Goal: Task Accomplishment & Management: Use online tool/utility

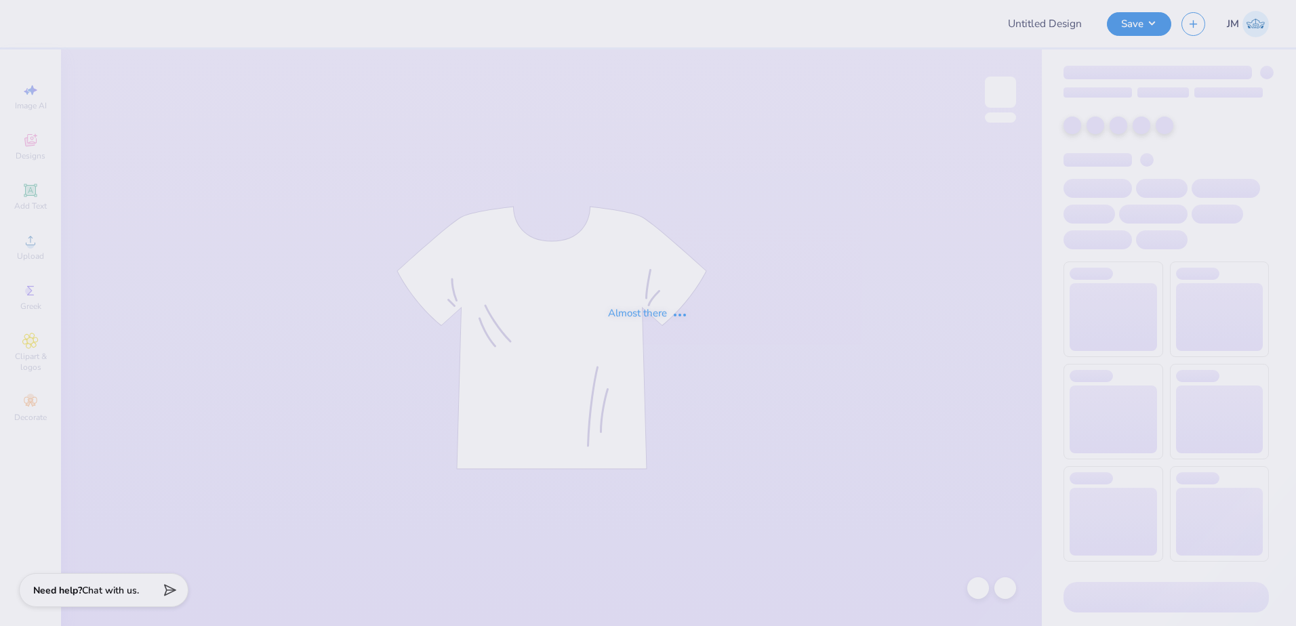
type input "home opener shirt"
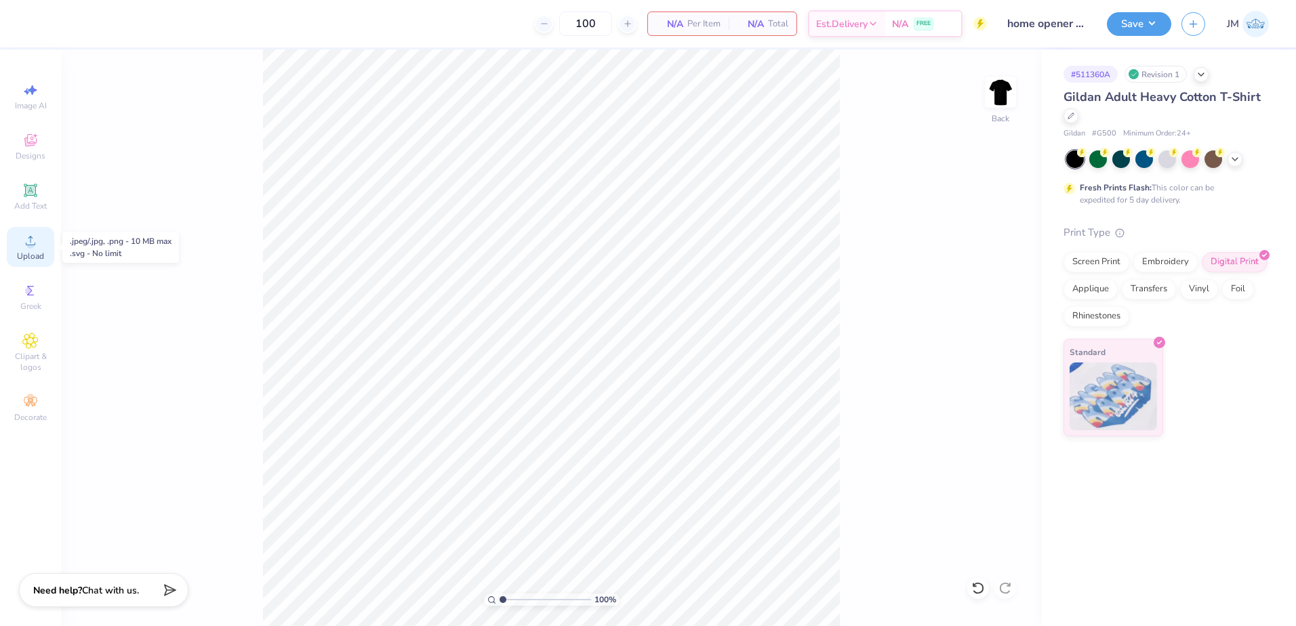
click at [33, 241] on icon at bounding box center [30, 240] width 16 height 16
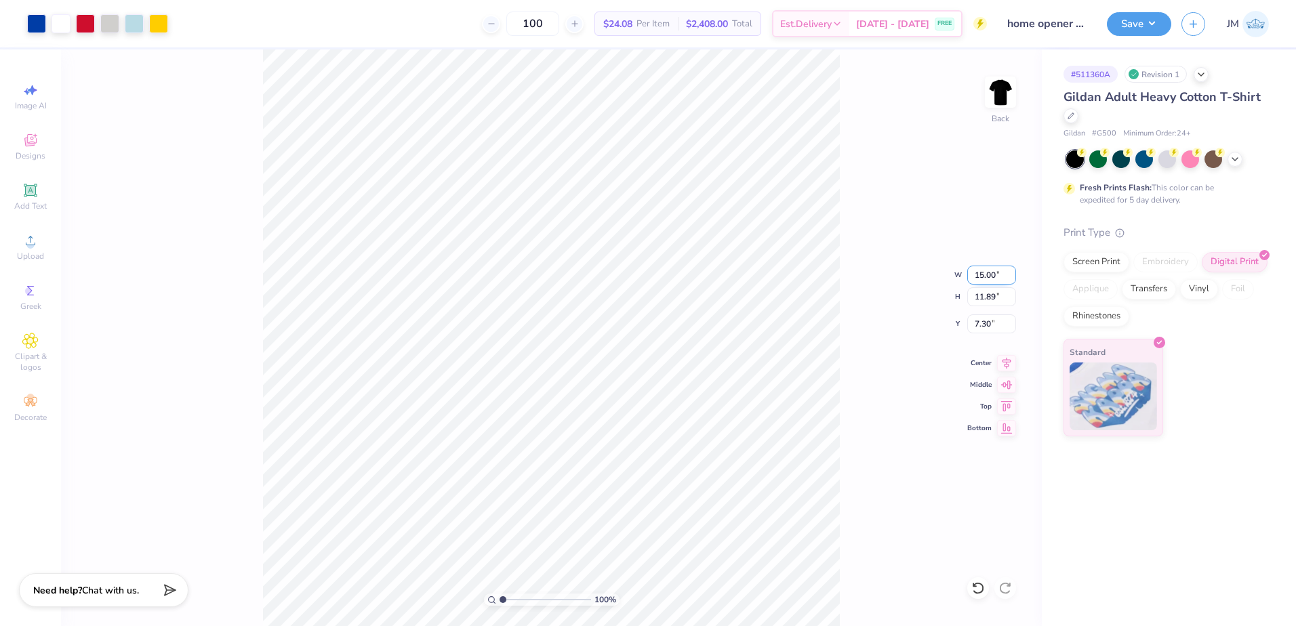
click at [977, 272] on input "15.00" at bounding box center [991, 275] width 49 height 19
type input "12.00"
type input "9.51"
click at [994, 325] on input "8.49" at bounding box center [991, 323] width 49 height 19
click at [990, 302] on input "9.51" at bounding box center [991, 296] width 49 height 19
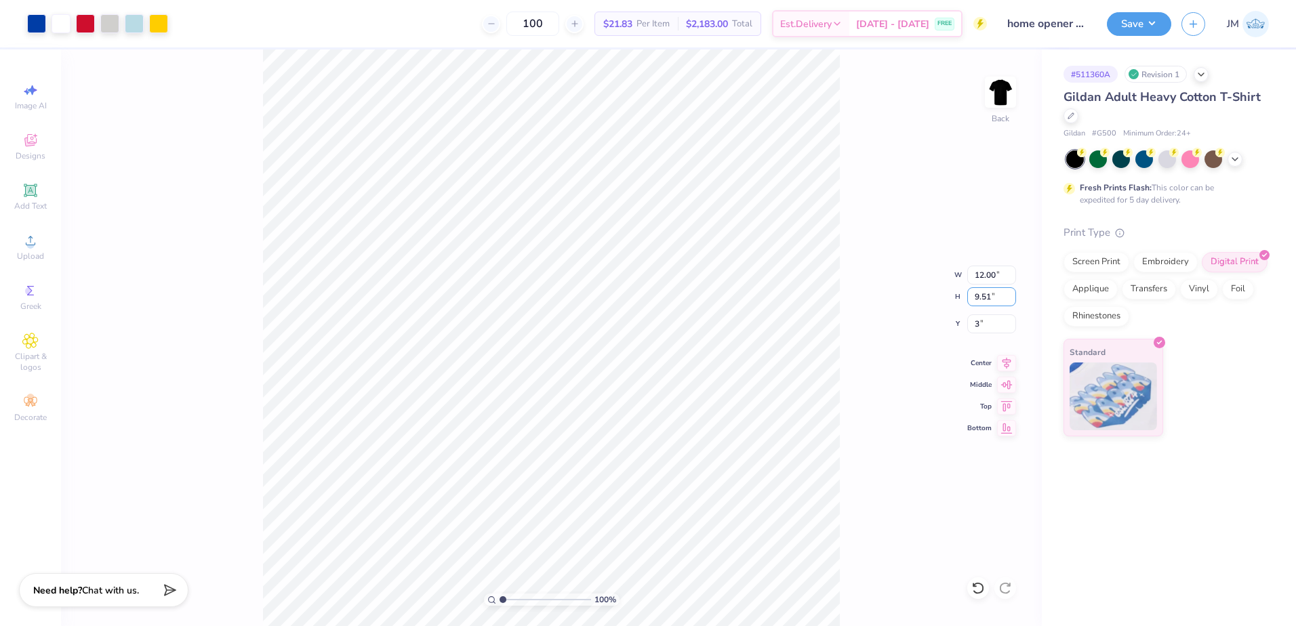
type input "3.00"
click at [1003, 362] on icon at bounding box center [1006, 361] width 19 height 16
click at [1229, 265] on div "Digital Print" at bounding box center [1235, 260] width 66 height 20
click at [989, 279] on input "12.00" at bounding box center [991, 275] width 49 height 19
type input "12.50"
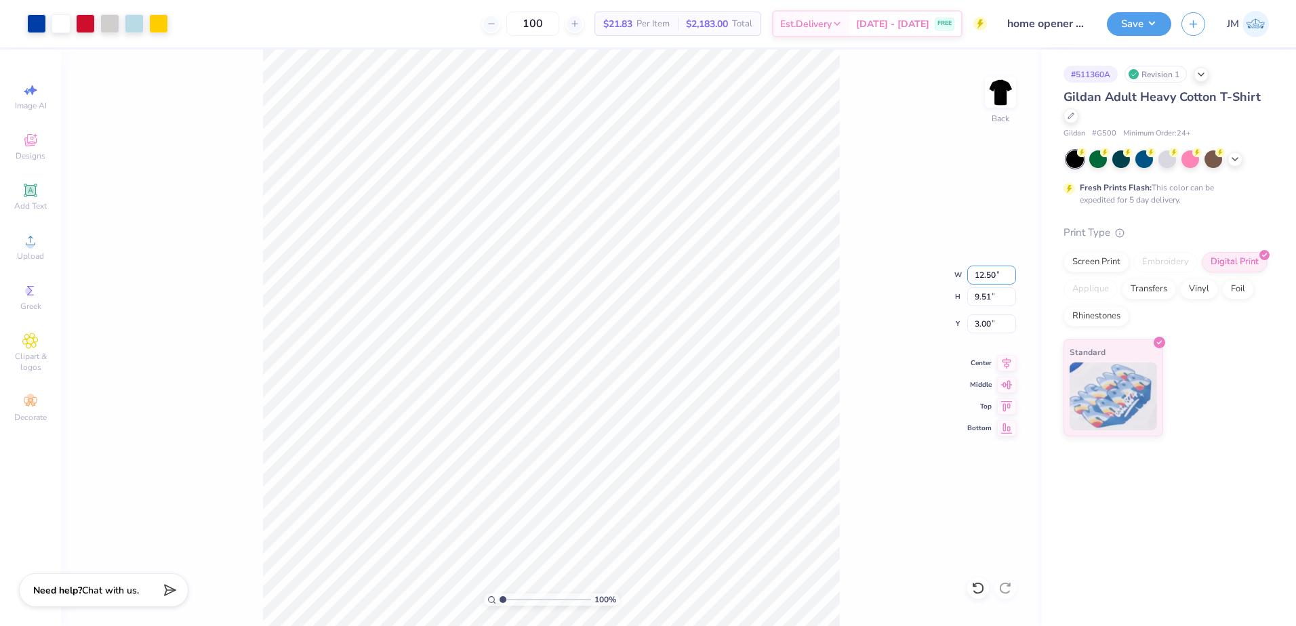
type input "9.91"
click at [993, 321] on input "2.80" at bounding box center [991, 323] width 49 height 19
click at [994, 300] on input "9.91" at bounding box center [991, 296] width 49 height 19
type input "3.00"
click at [1141, 29] on button "Save" at bounding box center [1139, 22] width 64 height 24
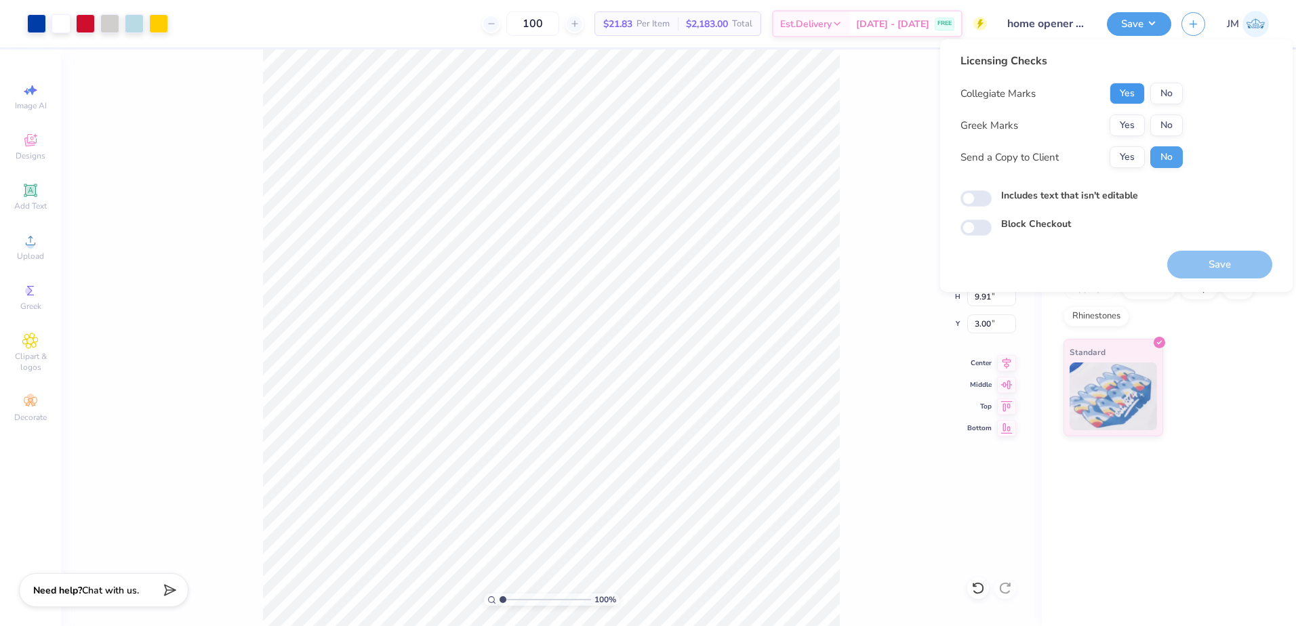
click at [1122, 91] on button "Yes" at bounding box center [1126, 94] width 35 height 22
click at [1161, 115] on button "No" at bounding box center [1166, 126] width 33 height 22
click at [1227, 264] on button "Save" at bounding box center [1219, 265] width 105 height 28
click at [1210, 385] on div "Standard" at bounding box center [1165, 388] width 205 height 98
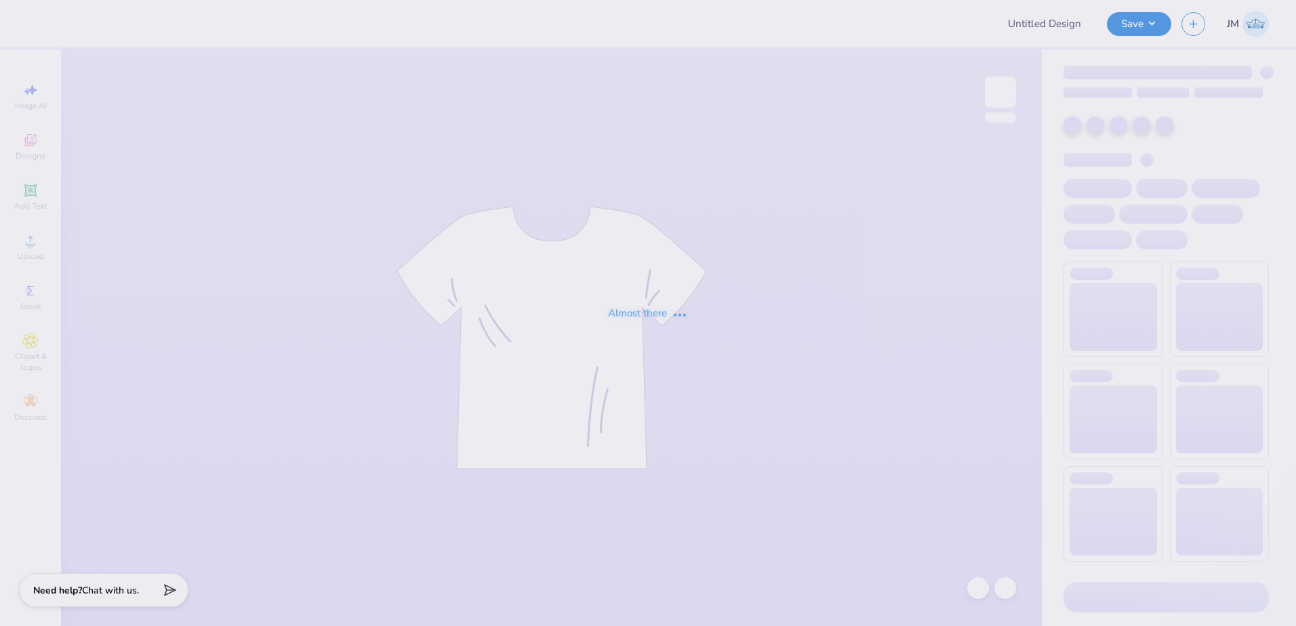
type input "Sisterhood Retreat"
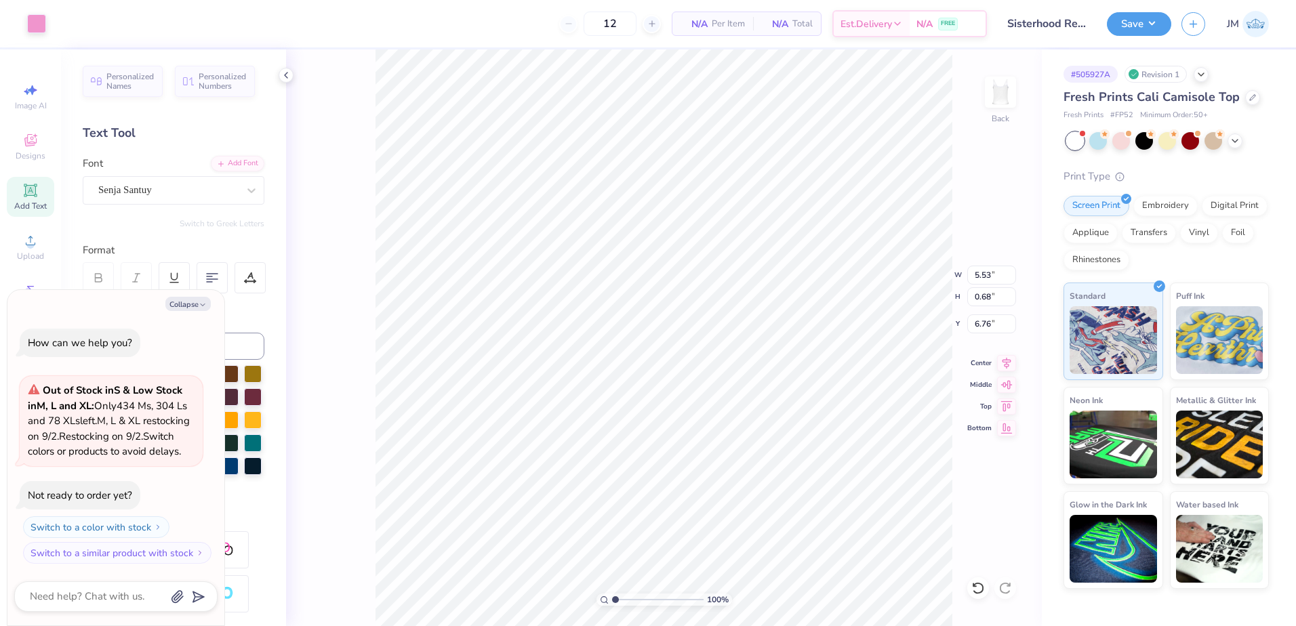
type textarea "x"
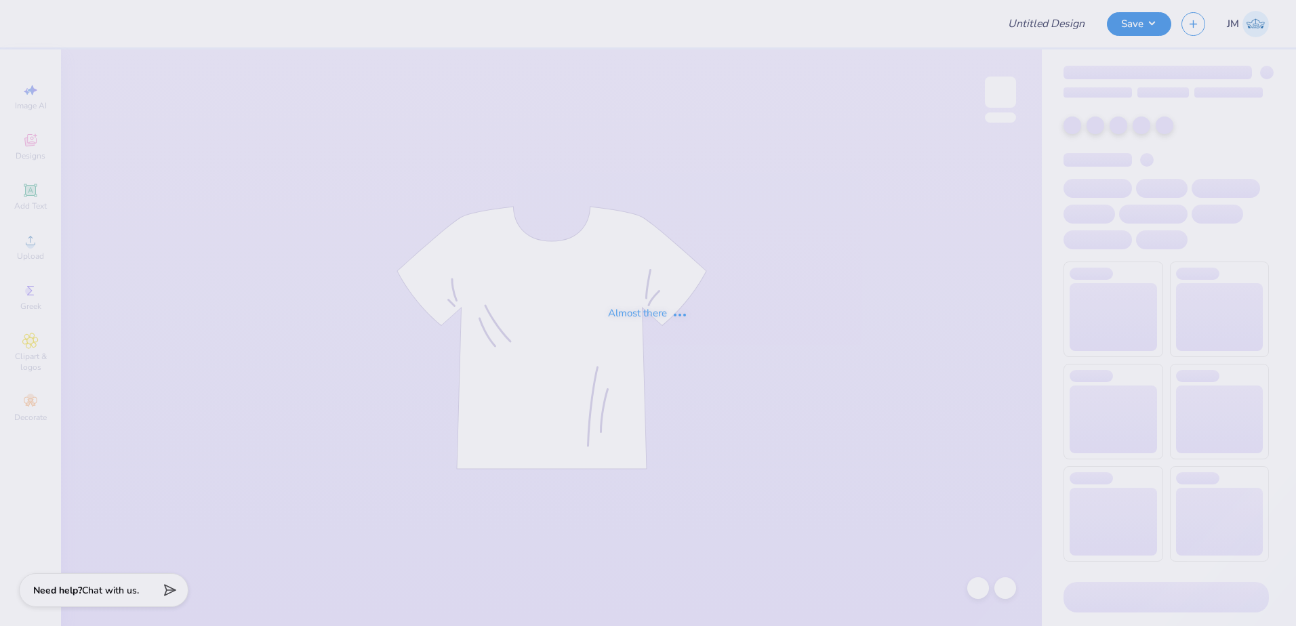
type input "Sisterhood Retreat"
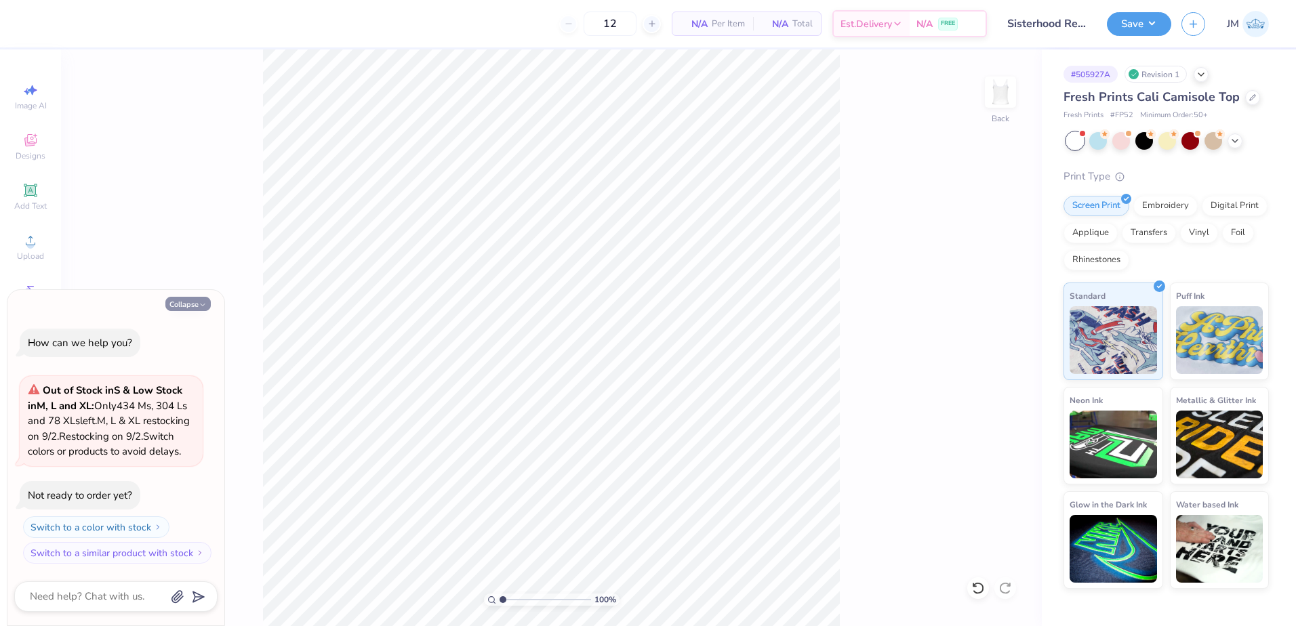
click at [195, 297] on button "Collapse" at bounding box center [187, 304] width 45 height 14
type textarea "x"
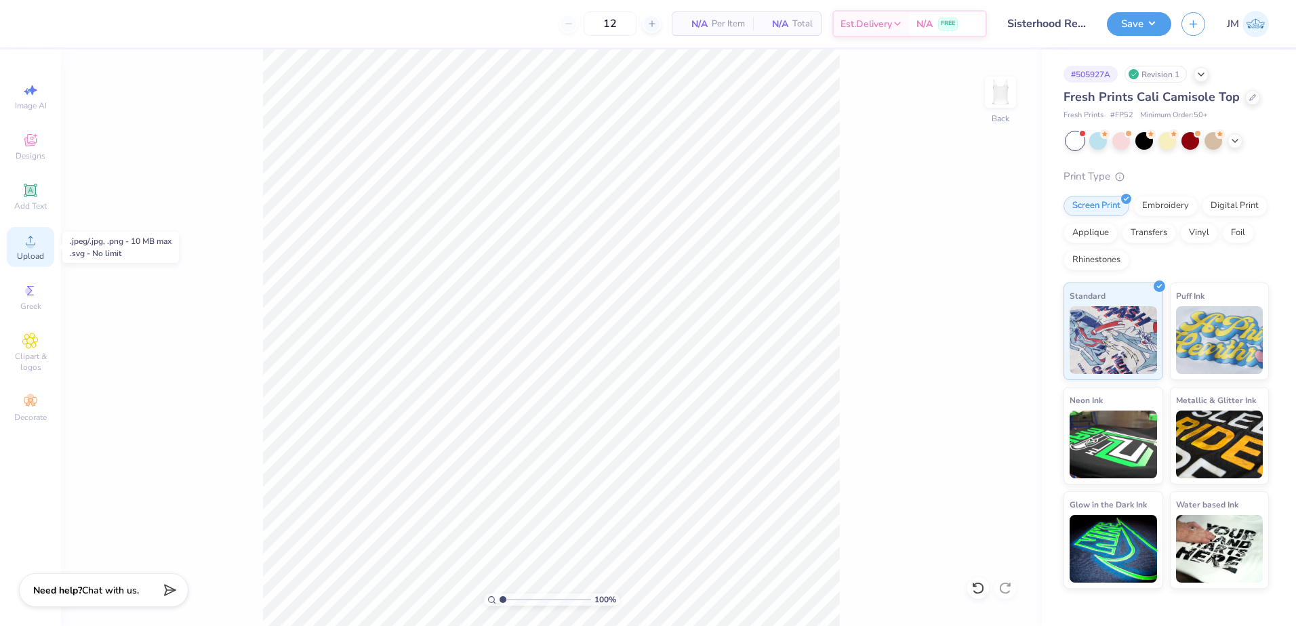
click at [34, 251] on span "Upload" at bounding box center [30, 256] width 27 height 11
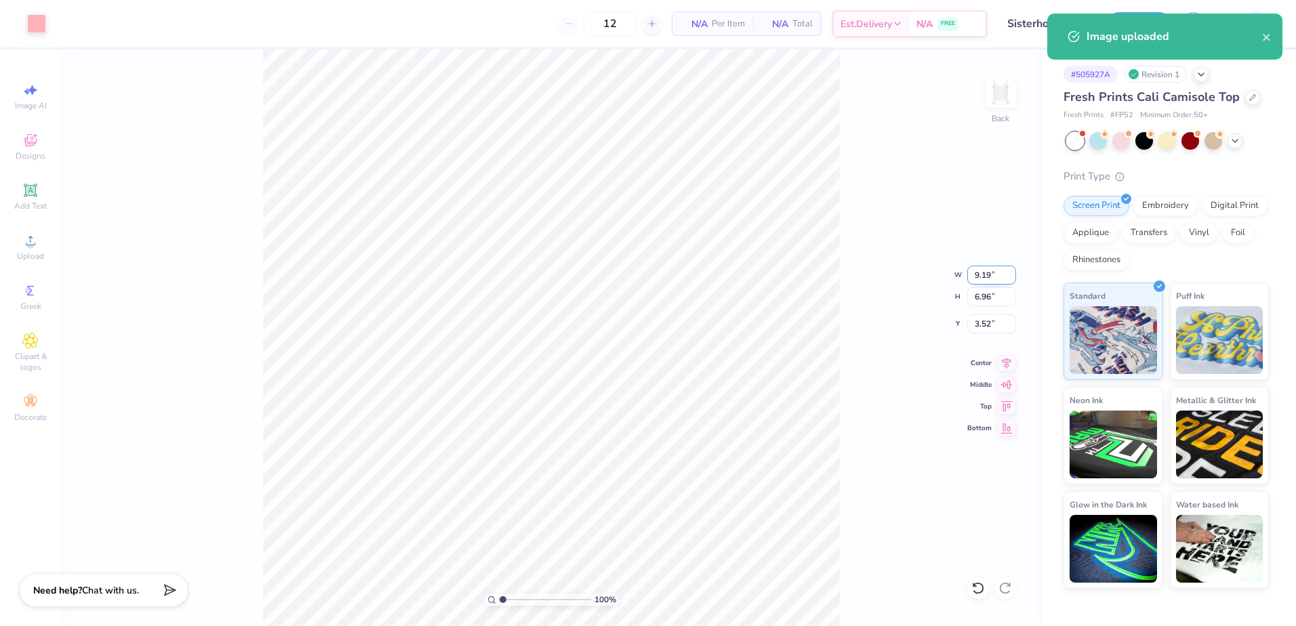
click at [989, 283] on input "9.19" at bounding box center [991, 275] width 49 height 19
type input "7.00"
type input "5.30"
type input "4.35"
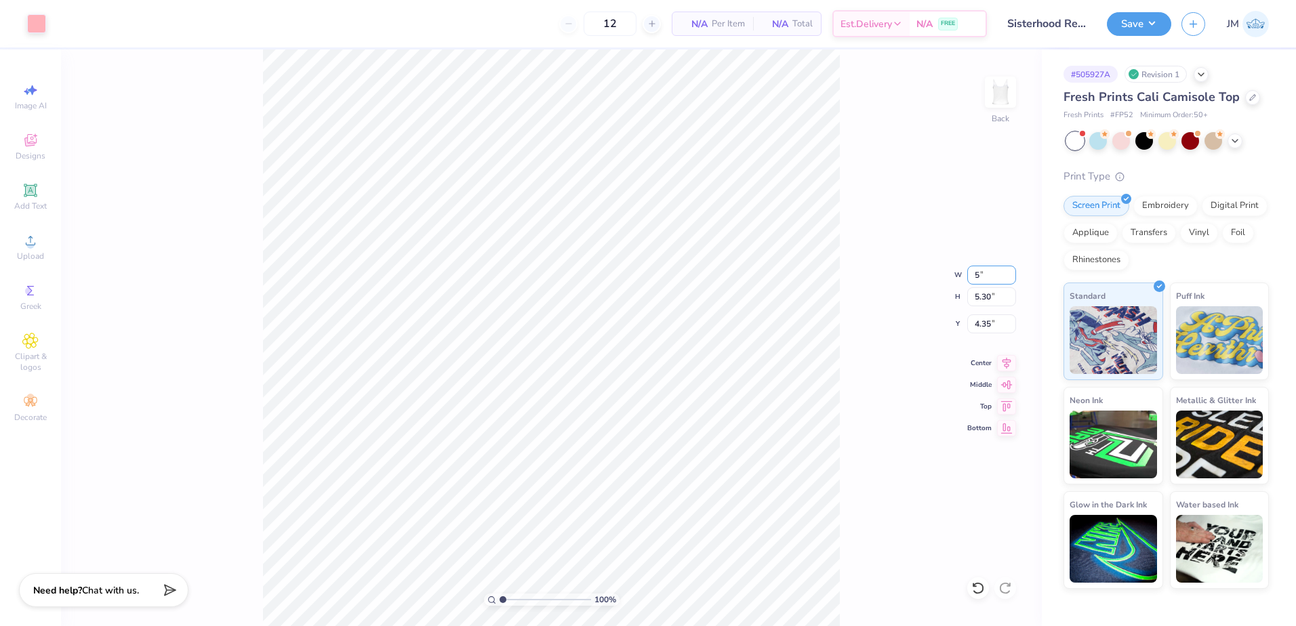
type input "5.00"
type input "3.78"
type input "5.11"
type input "7"
type input "6.00"
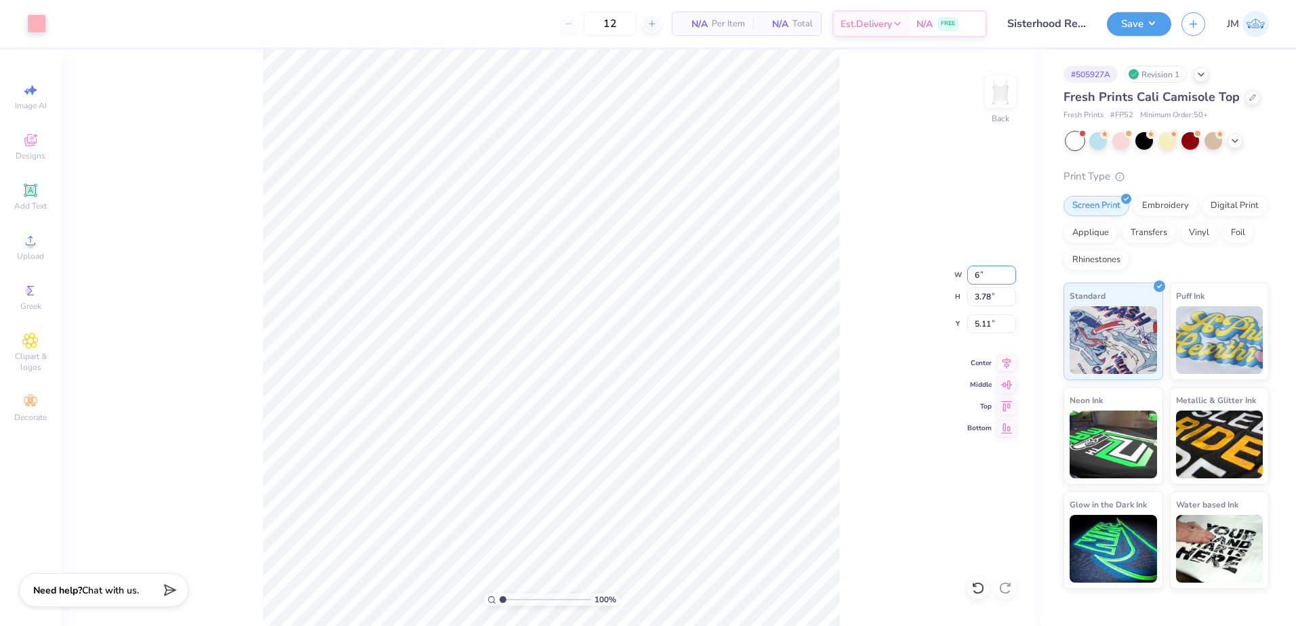
type input "4.54"
click at [990, 328] on input "4.73" at bounding box center [991, 323] width 49 height 19
click at [986, 307] on div "100 % Back W 6.00 6.00 " H 4.54 4.54 " Y 2 2 " Center Middle Top Bottom" at bounding box center [551, 337] width 981 height 577
type input "2.00"
click at [989, 292] on div "100 % Back W 6.00 H 4.54 Y 2.00 Center Middle Top Bottom" at bounding box center [551, 337] width 981 height 577
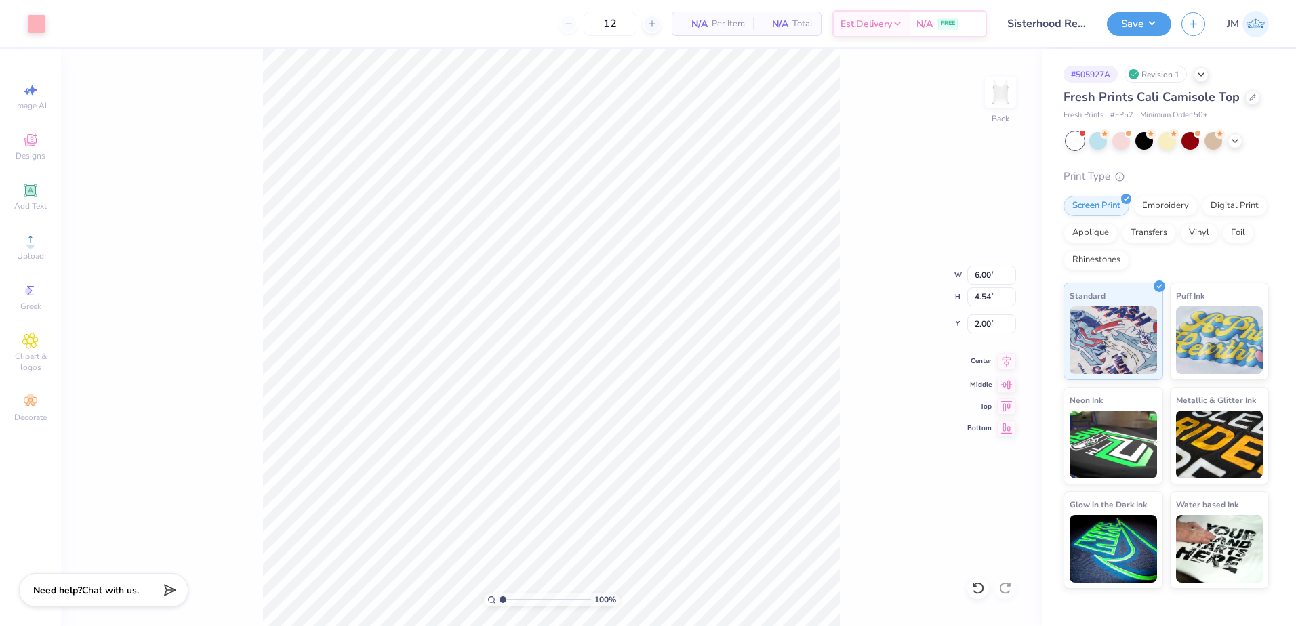
click at [1008, 362] on icon at bounding box center [1006, 361] width 19 height 16
click at [31, 186] on icon at bounding box center [30, 190] width 10 height 10
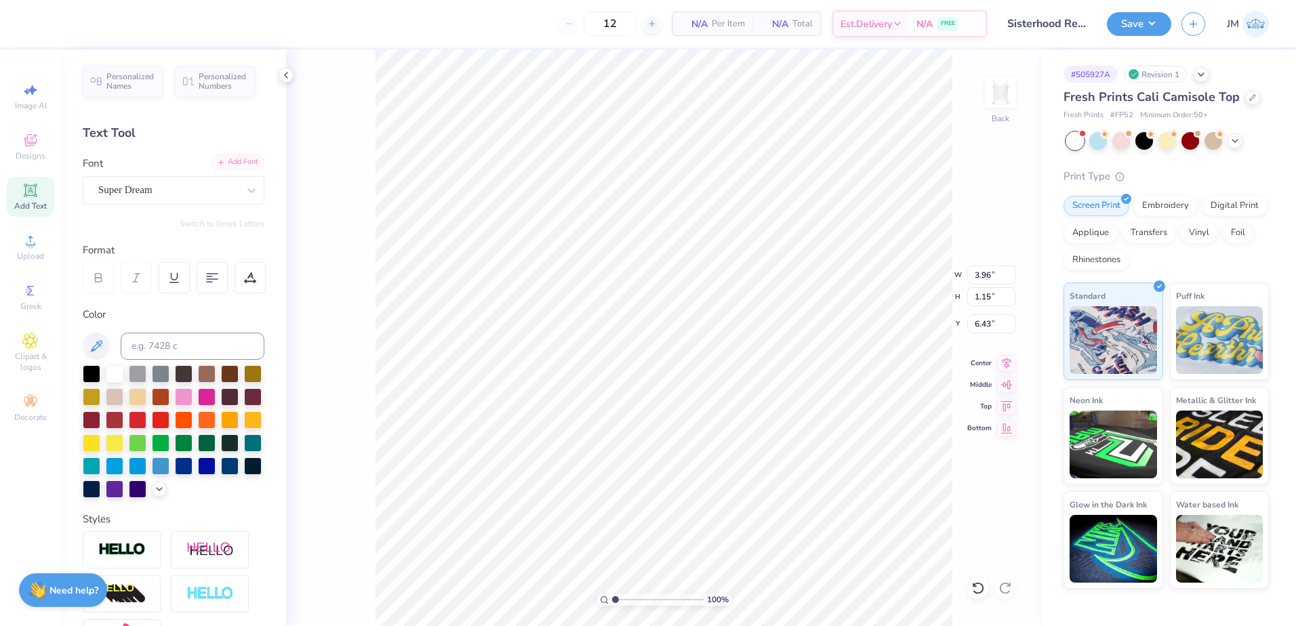
click at [246, 168] on div "Add Font" at bounding box center [238, 163] width 54 height 16
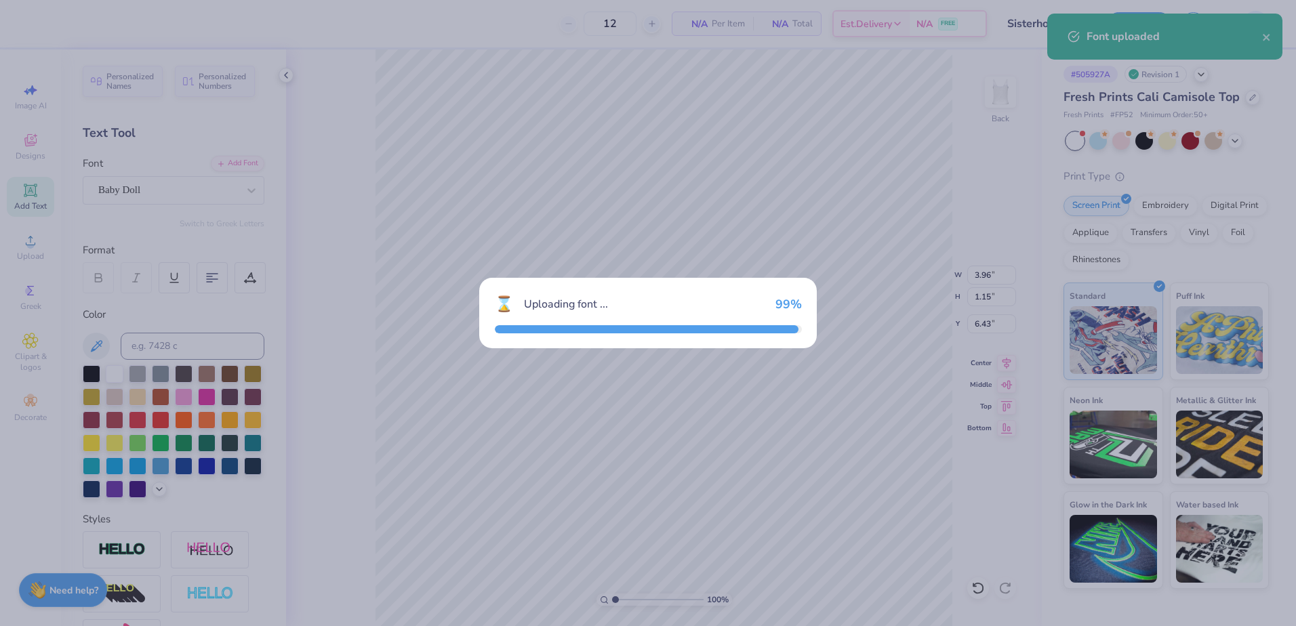
type input "3.81"
type input "0.95"
type input "6.52"
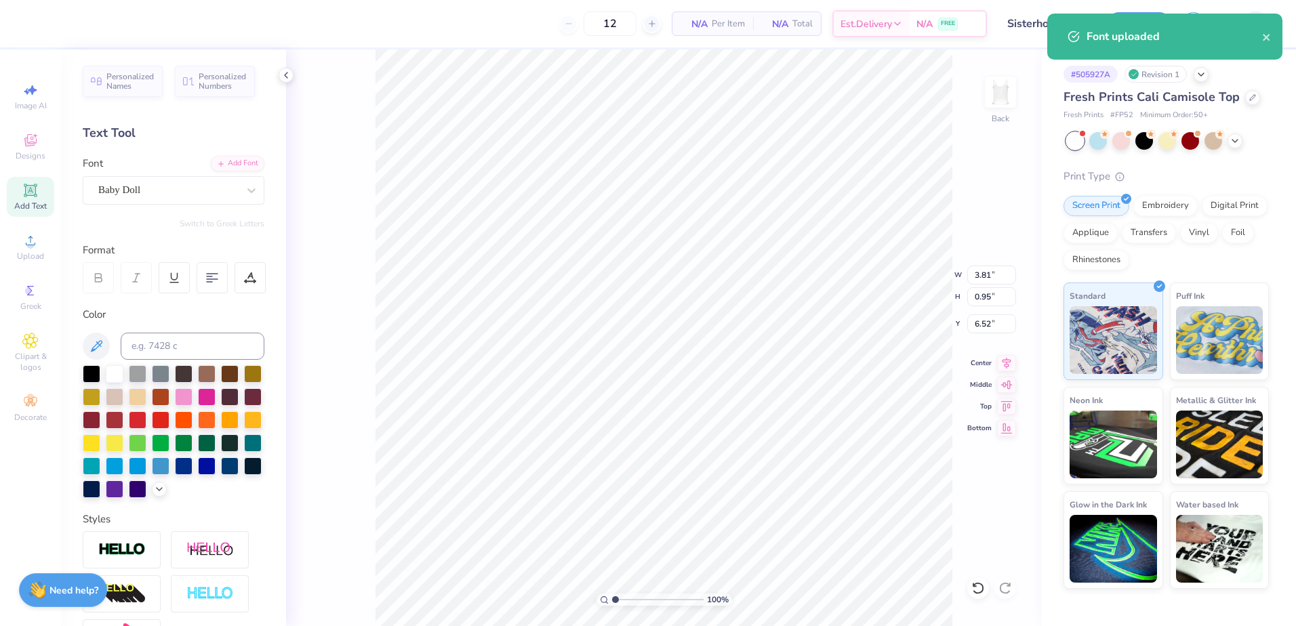
type input "6.00"
type input "4.54"
type input "2.00"
click at [198, 342] on input at bounding box center [193, 346] width 144 height 27
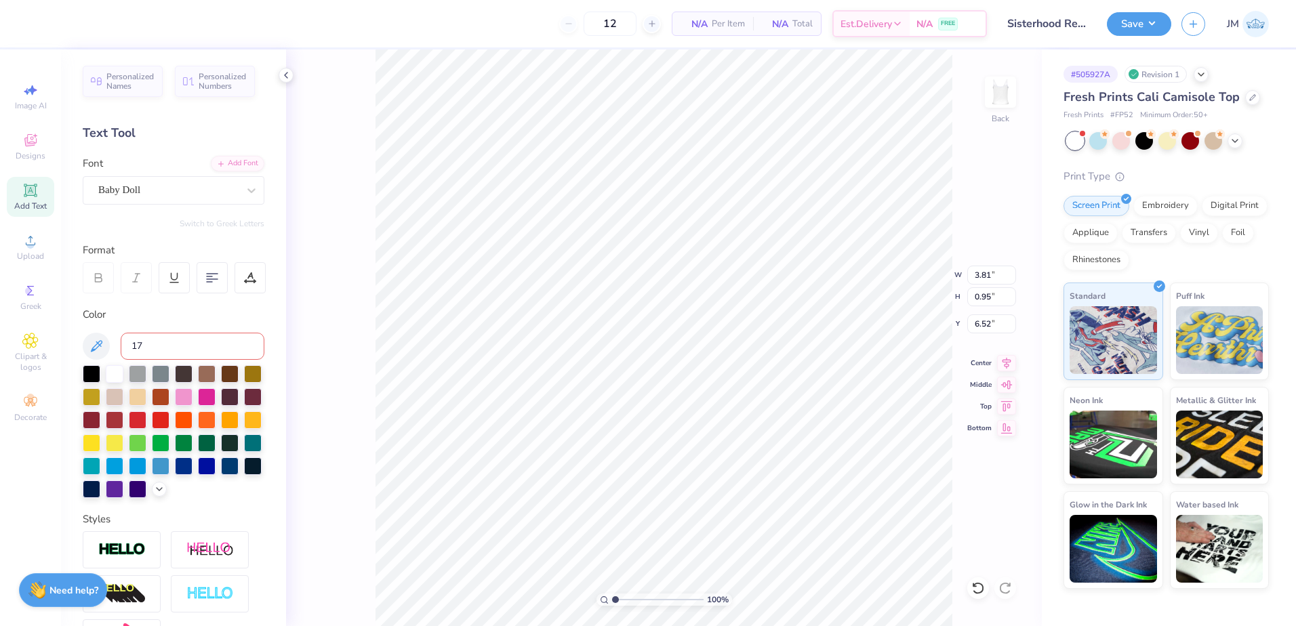
type input "176"
type input "2.3"
click at [627, 597] on input "range" at bounding box center [657, 600] width 91 height 12
type input "6.84"
paste textarea "SISTERHOOD RETREA"
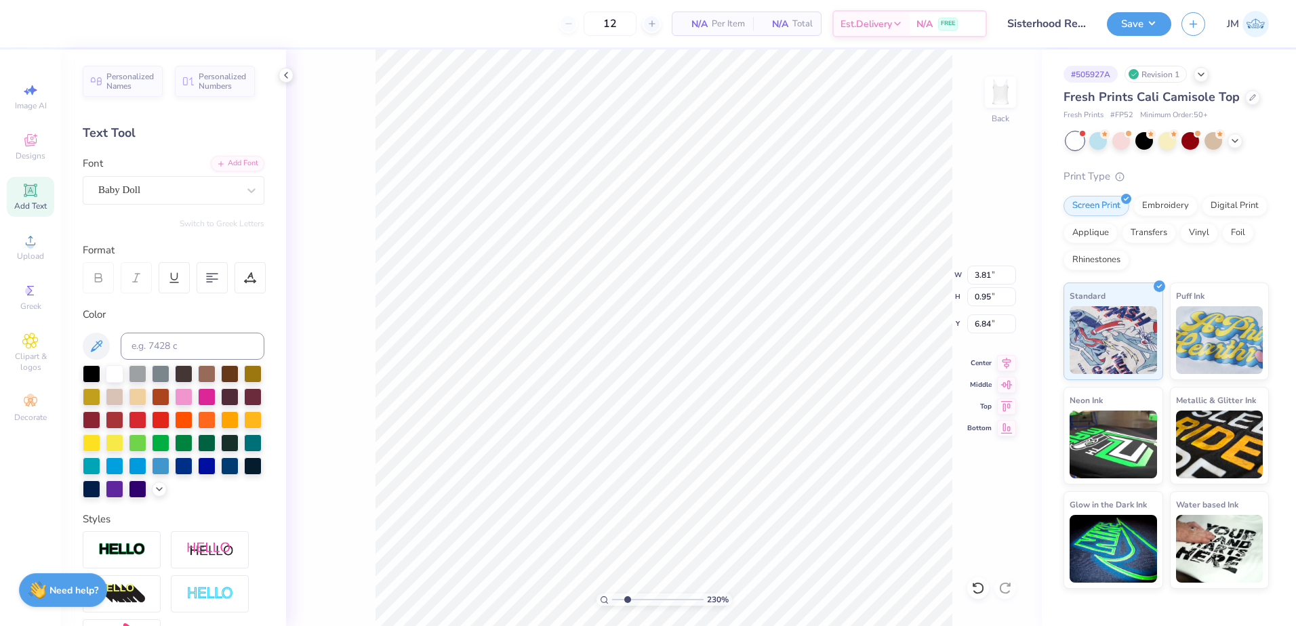
scroll to position [12, 7]
type textarea "SISTERHOOD RETREAT"
drag, startPoint x: 626, startPoint y: 598, endPoint x: 616, endPoint y: 595, distance: 9.9
type input "1.19"
click at [617, 597] on input "range" at bounding box center [657, 600] width 91 height 12
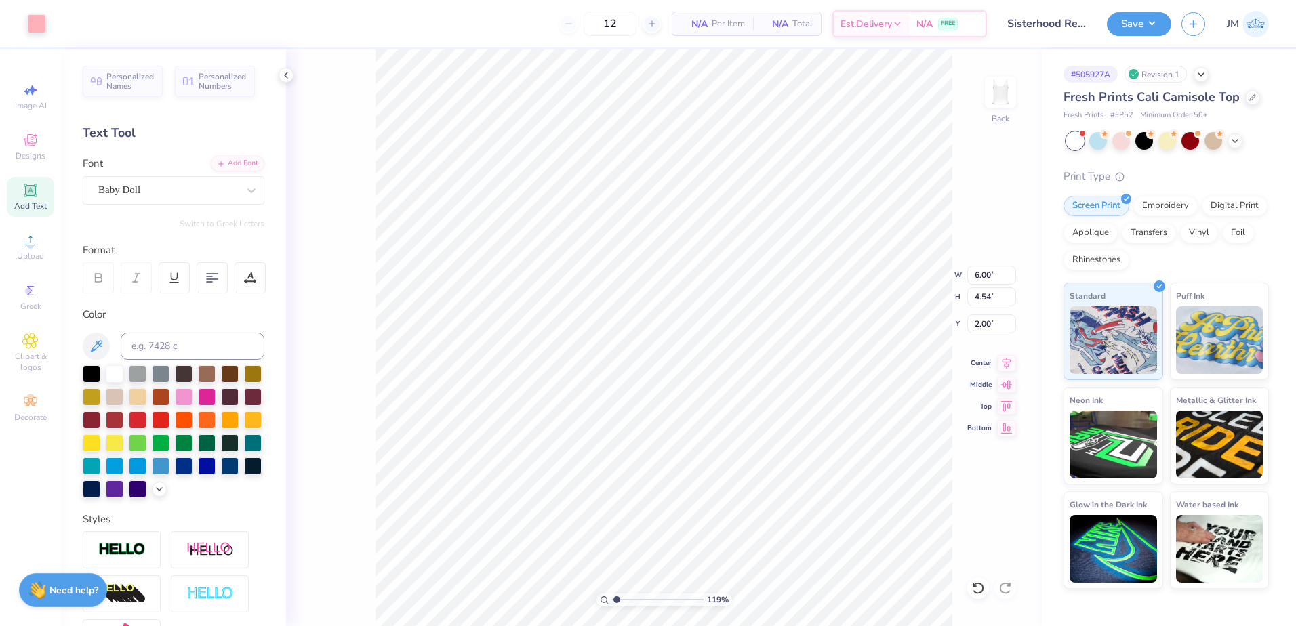
type input "9.19"
type input "0.62"
type input "7.01"
type input "3.62"
type input "0.24"
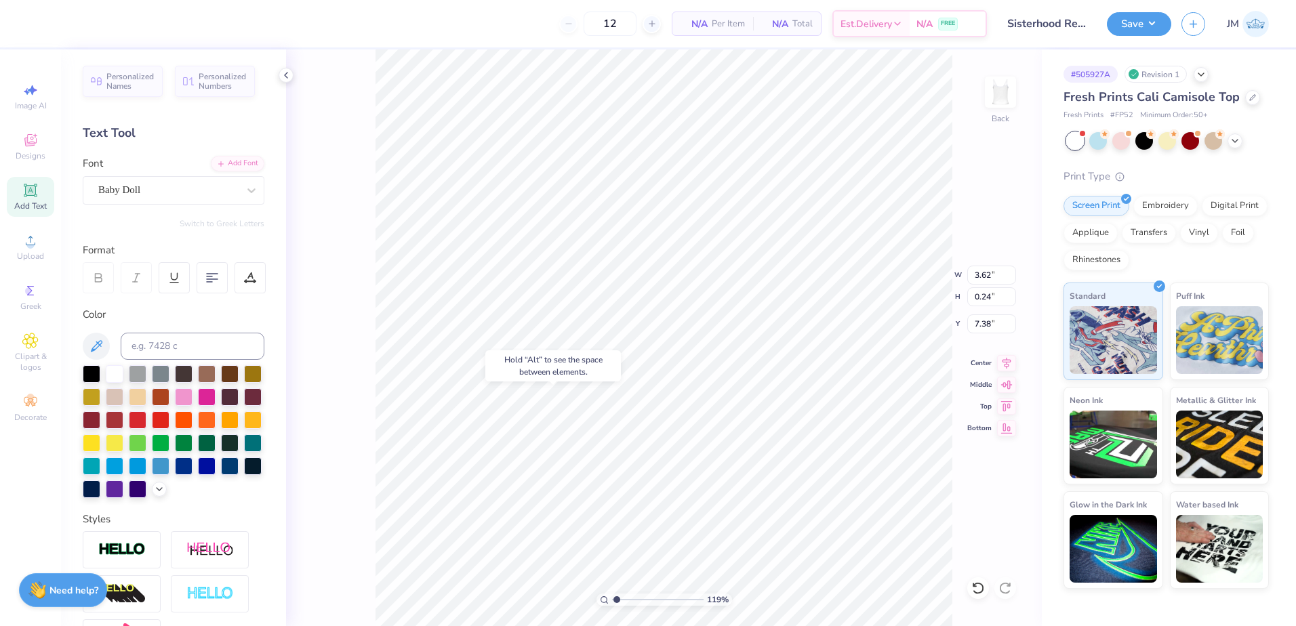
type input "6.88"
click at [624, 598] on input "range" at bounding box center [657, 600] width 91 height 12
drag, startPoint x: 630, startPoint y: 596, endPoint x: 637, endPoint y: 596, distance: 7.5
type input "3.42"
click at [637, 596] on input "range" at bounding box center [657, 600] width 91 height 12
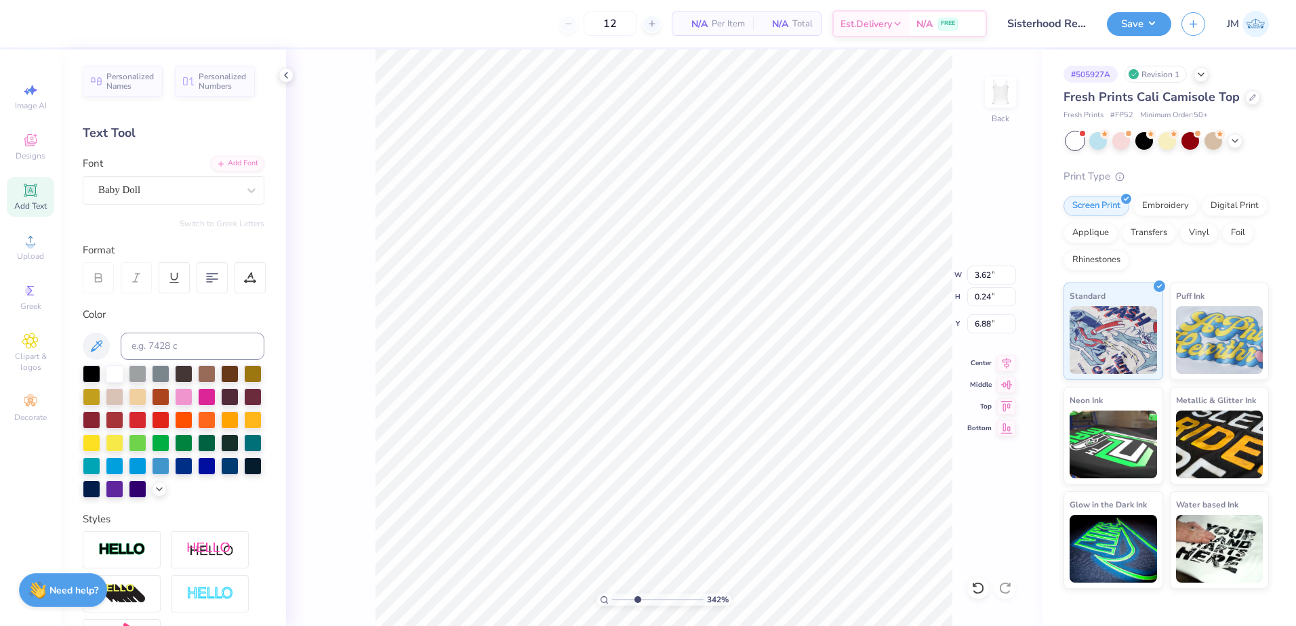
type textarea "2025"
type input "0.78"
type input "0.21"
type input "6.89"
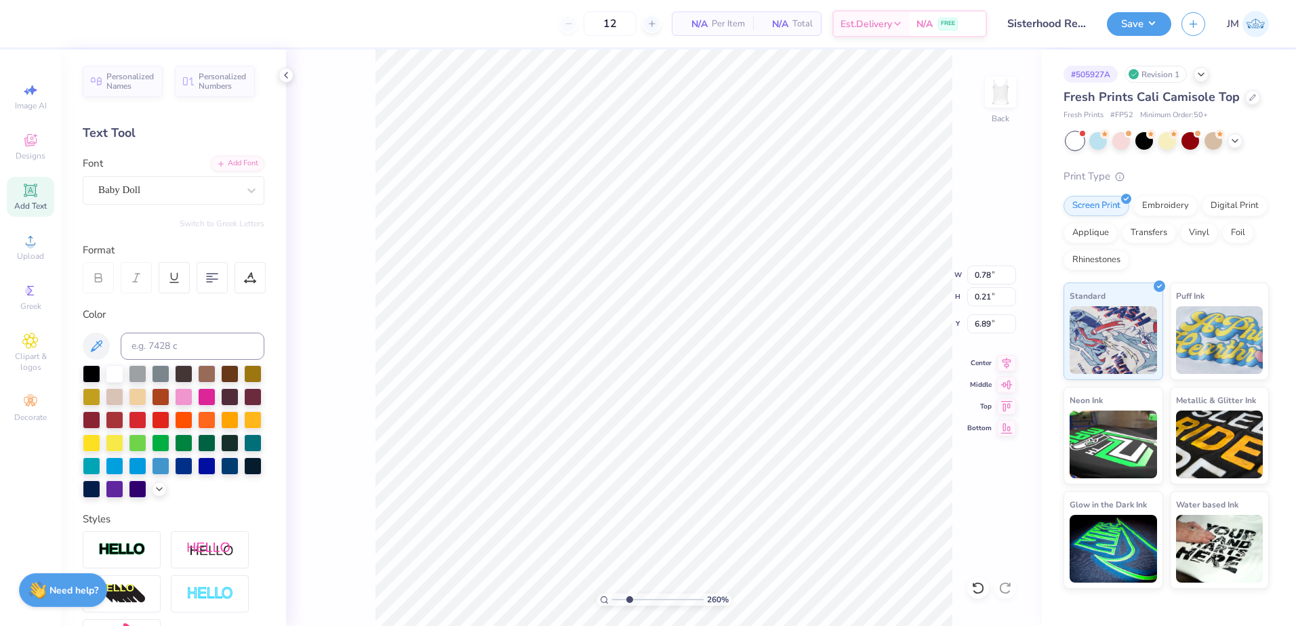
drag, startPoint x: 640, startPoint y: 598, endPoint x: 628, endPoint y: 594, distance: 12.7
type input "2.53"
click at [629, 596] on input "range" at bounding box center [657, 600] width 91 height 12
type input "6.00"
type input "4.54"
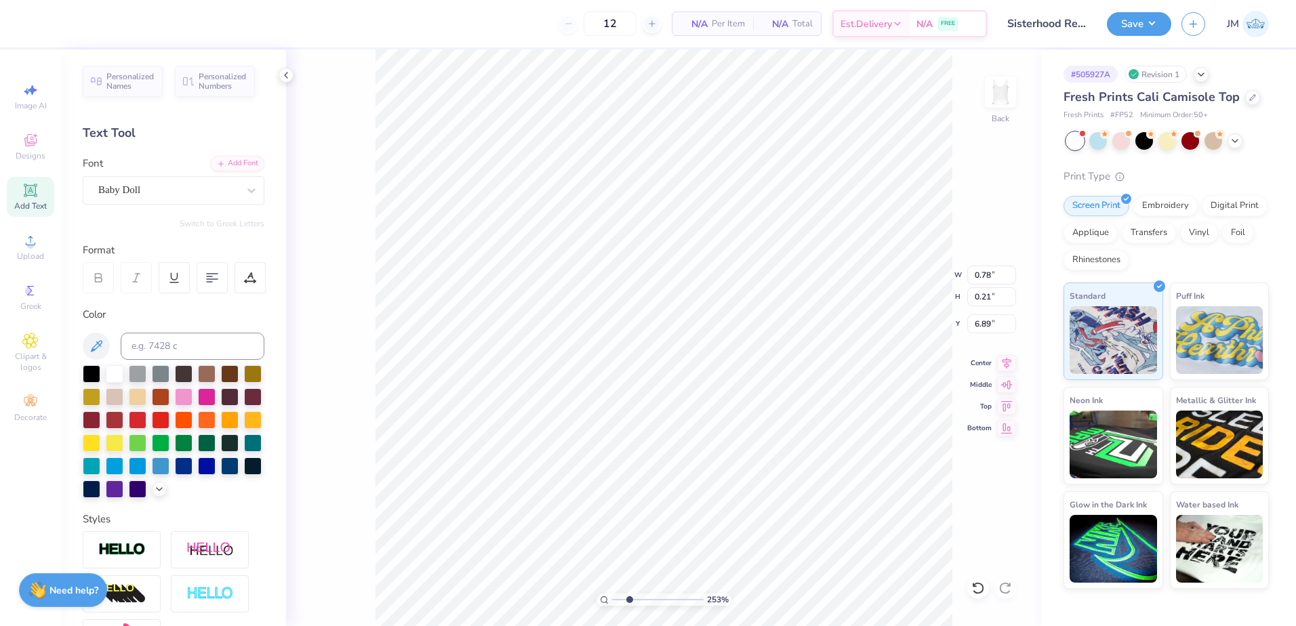
type input "2.00"
type input "2.08"
click at [625, 597] on input "range" at bounding box center [657, 600] width 91 height 12
click at [699, 476] on li "Group" at bounding box center [710, 477] width 106 height 26
type input "7.34"
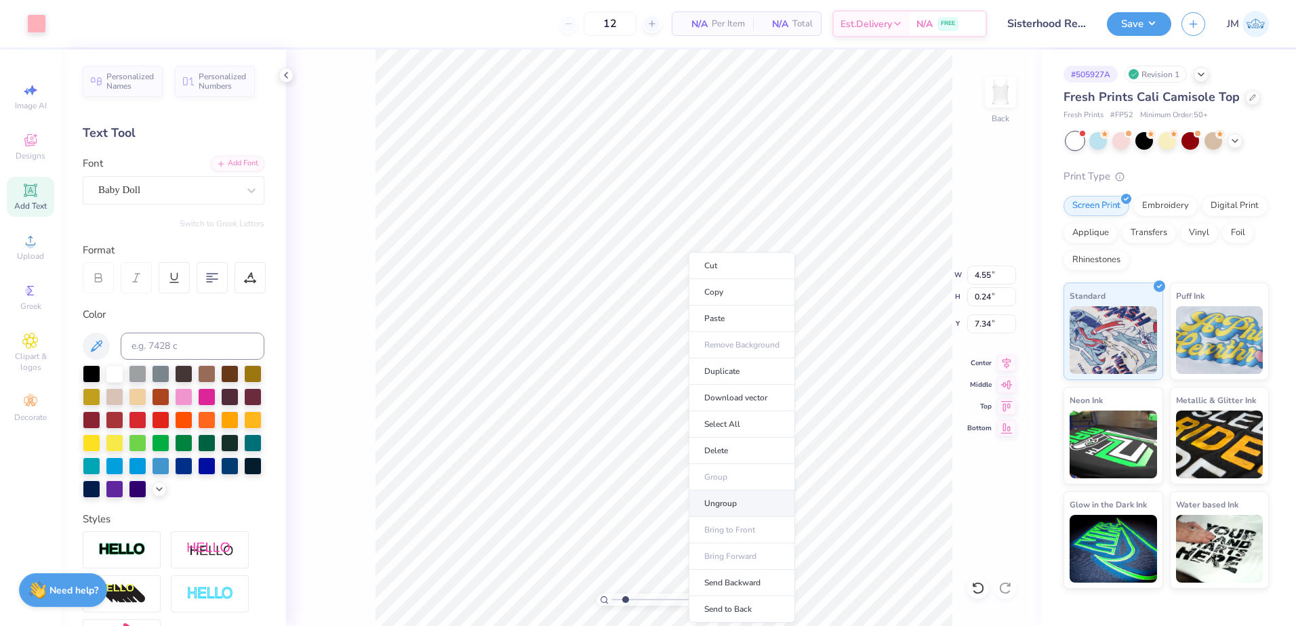
click at [727, 506] on li "Ungroup" at bounding box center [742, 504] width 106 height 26
paste textarea "[GEOGRAPHIC_DATA], [US_STATE]"
type textarea "[GEOGRAPHIC_DATA], [US_STATE]"
type input "3.26"
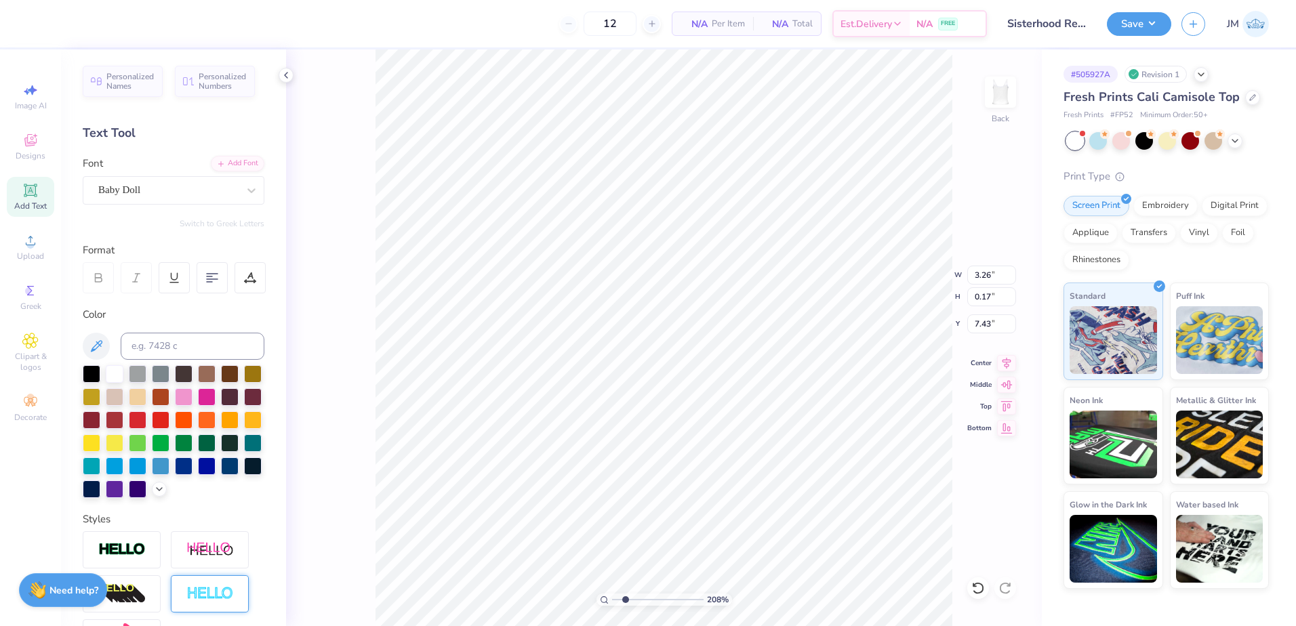
type input "0.17"
type input "7.24"
type input "4.55"
type input "0.24"
type input "6.88"
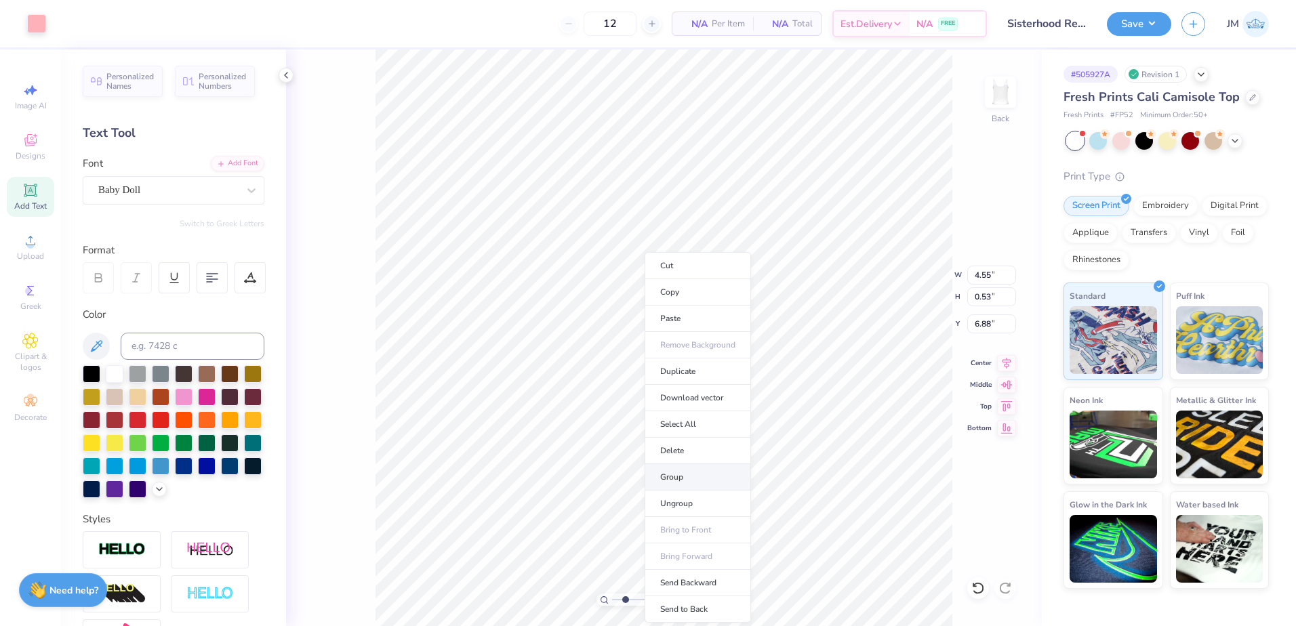
click at [689, 480] on li "Group" at bounding box center [698, 477] width 106 height 26
click at [1004, 359] on icon at bounding box center [1006, 361] width 19 height 16
type input "6.00"
type input "4.54"
type input "2.00"
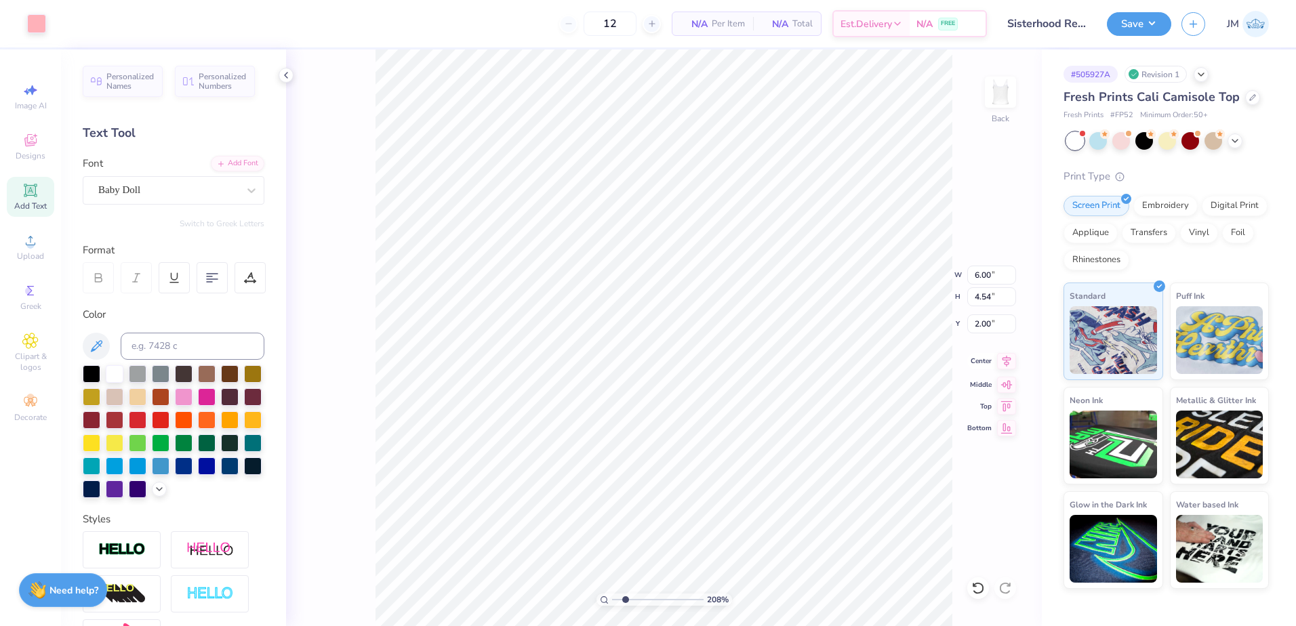
click at [1008, 361] on icon at bounding box center [1006, 362] width 9 height 12
click at [733, 500] on li "Ungroup" at bounding box center [750, 504] width 106 height 26
click at [1008, 364] on icon at bounding box center [1006, 361] width 19 height 16
click at [1005, 363] on icon at bounding box center [1006, 361] width 19 height 16
type input "6.00"
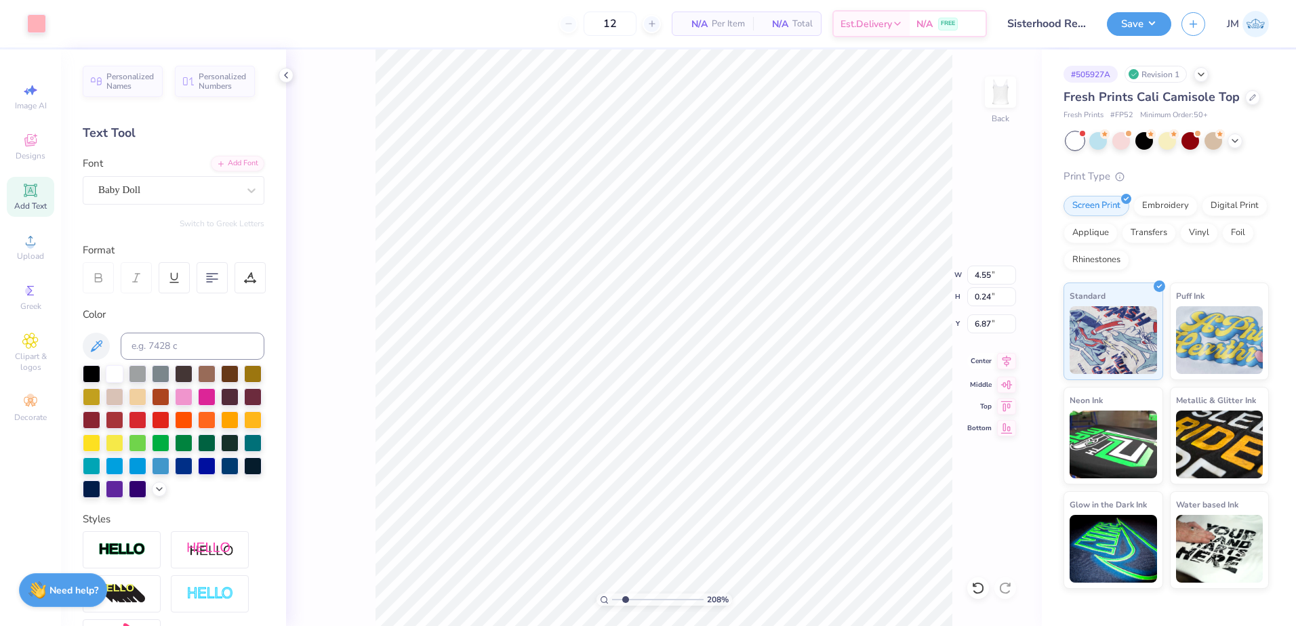
type input "4.54"
type input "2.00"
click at [999, 357] on icon at bounding box center [1006, 361] width 19 height 16
click at [715, 481] on li "Group" at bounding box center [718, 477] width 106 height 26
click at [618, 600] on input "range" at bounding box center [657, 600] width 91 height 12
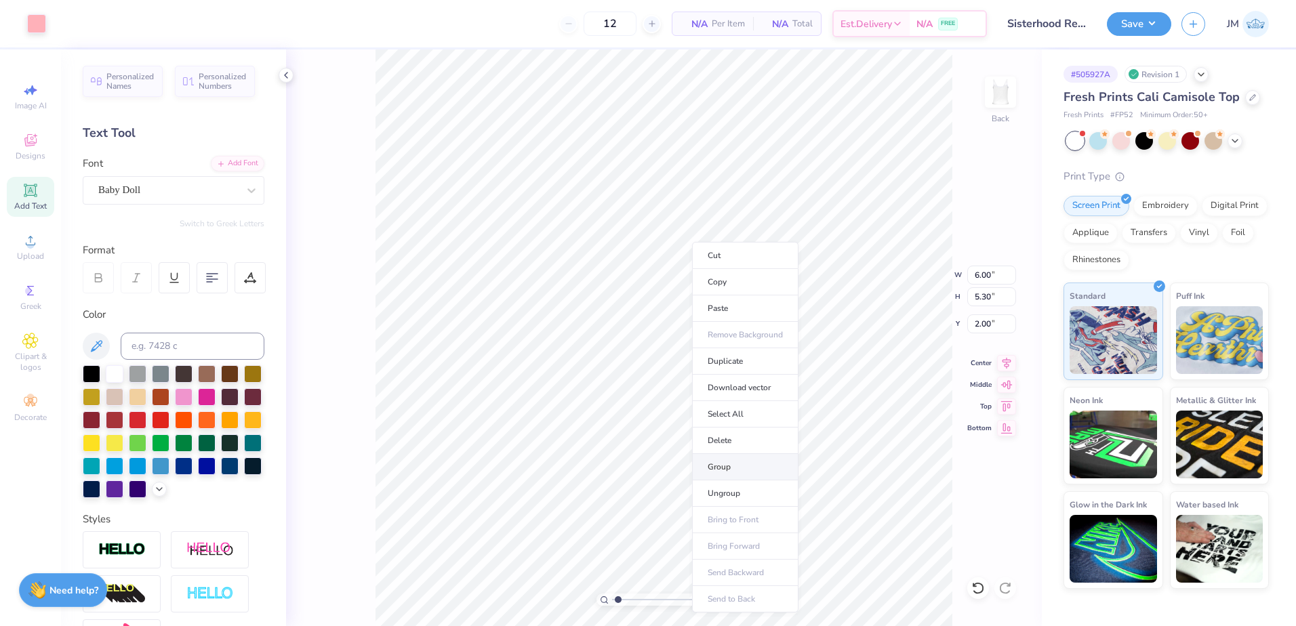
click at [743, 466] on li "Group" at bounding box center [745, 467] width 106 height 26
type input "1"
click at [613, 597] on input "range" at bounding box center [657, 600] width 91 height 12
click at [1126, 20] on button "Save" at bounding box center [1139, 22] width 64 height 24
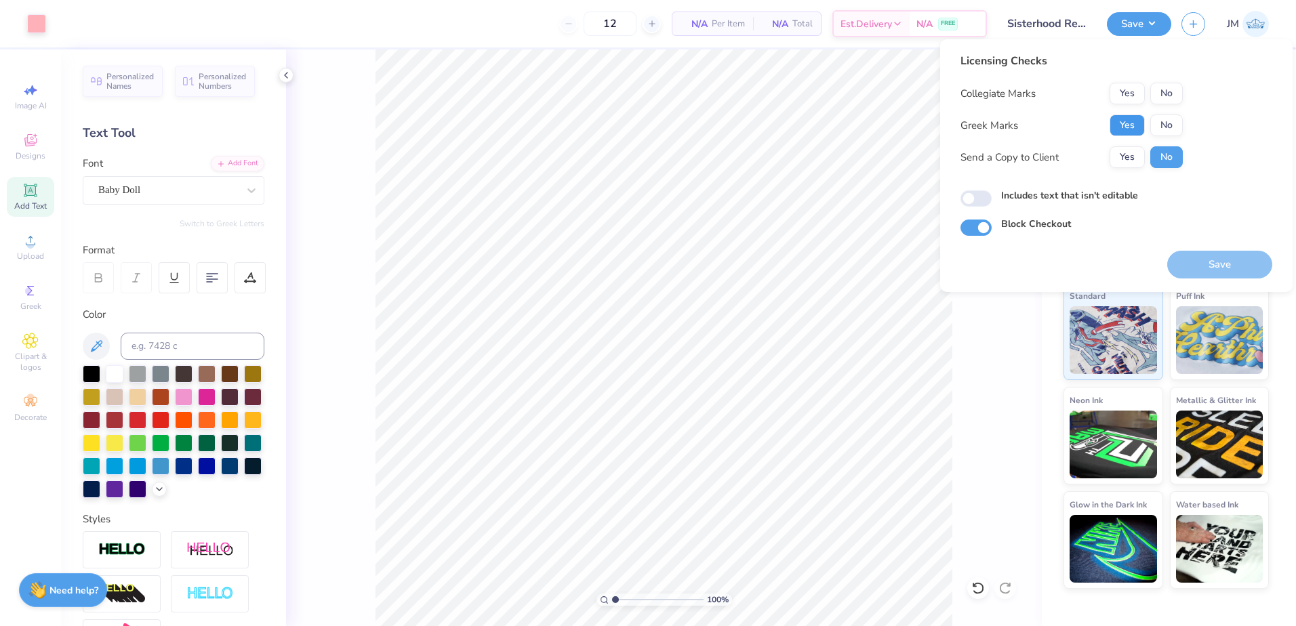
click at [1128, 128] on button "Yes" at bounding box center [1126, 126] width 35 height 22
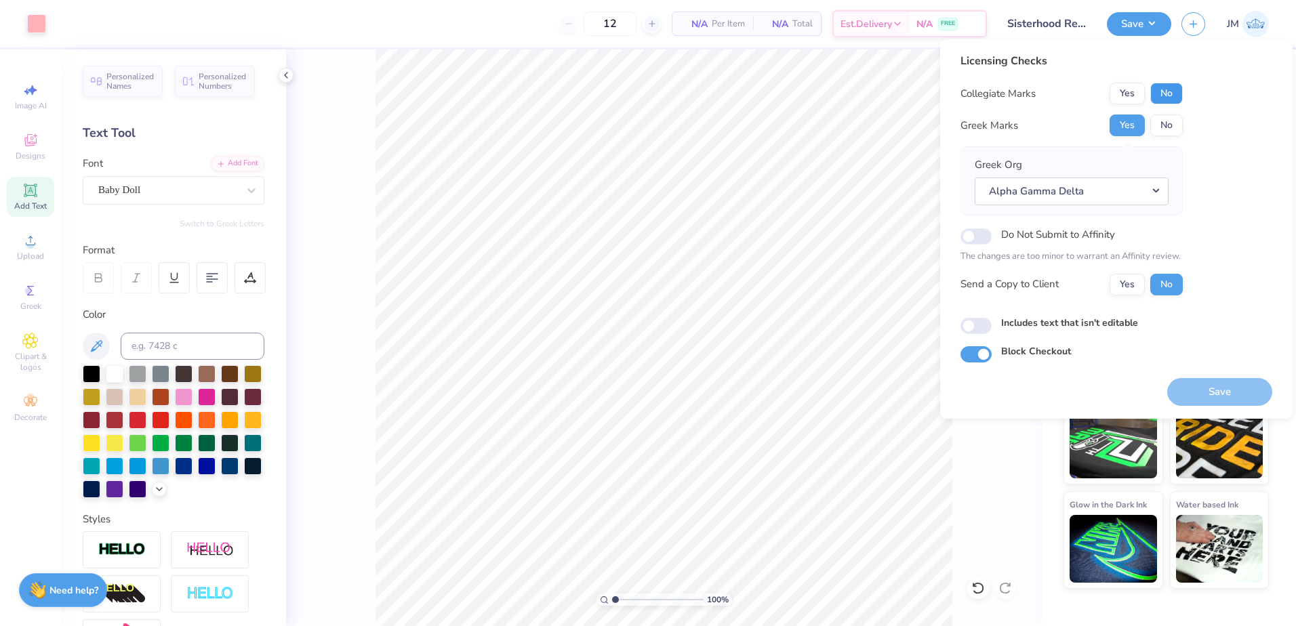
click at [1164, 93] on button "No" at bounding box center [1166, 94] width 33 height 22
click at [1217, 393] on button "Save" at bounding box center [1219, 392] width 105 height 28
